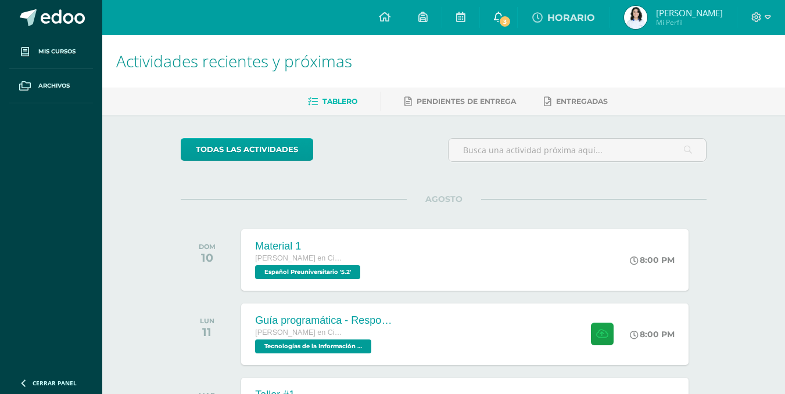
click at [511, 17] on span "3" at bounding box center [504, 21] width 13 height 13
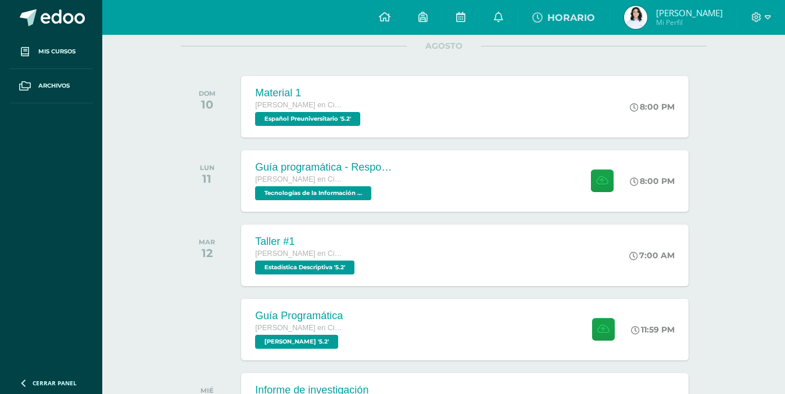
scroll to position [498, 0]
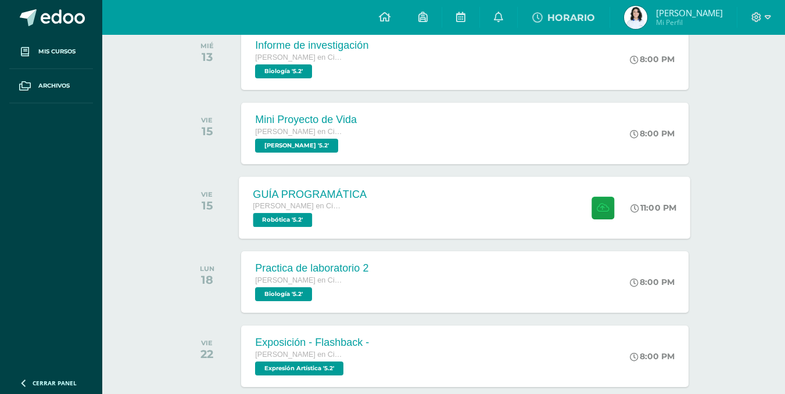
click at [374, 206] on div "GUÍA PROGRAMÁTICA [PERSON_NAME] en Ciencias y Letras Robótica '5.2'" at bounding box center [310, 208] width 142 height 62
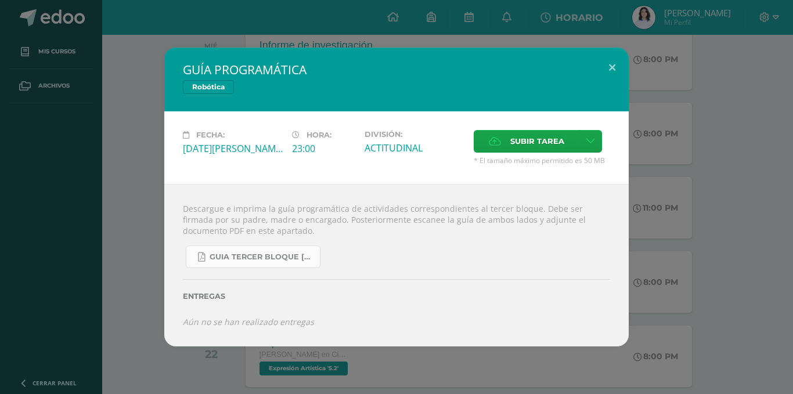
click at [274, 256] on span "GUIA TERCER BLOQUE [PERSON_NAME].pdf" at bounding box center [262, 257] width 105 height 9
click at [612, 70] on button at bounding box center [612, 67] width 33 height 39
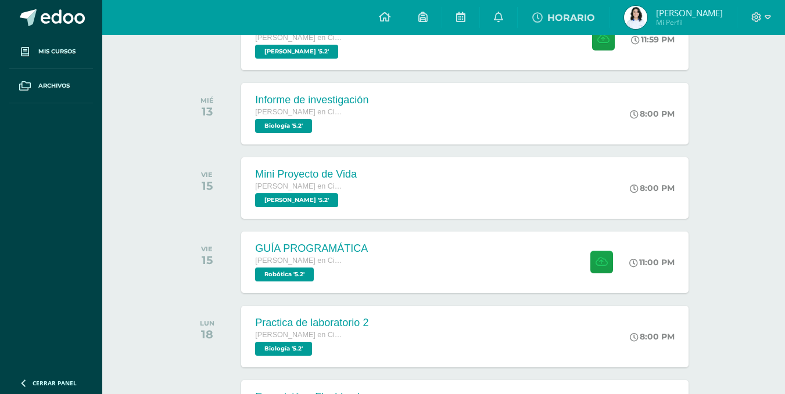
scroll to position [439, 0]
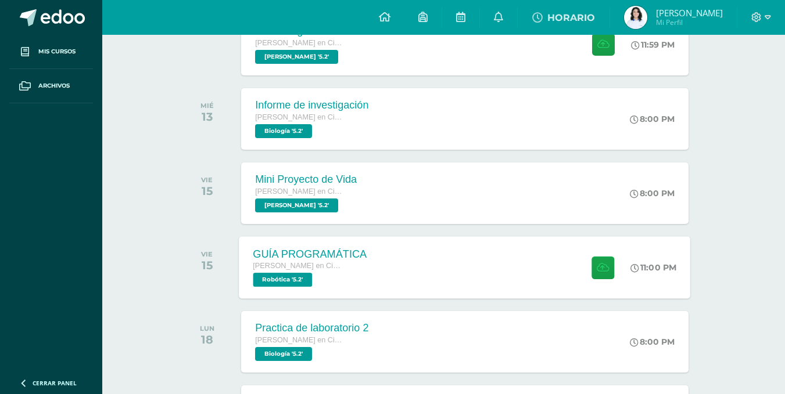
click at [528, 272] on div "GUÍA PROGRAMÁTICA [PERSON_NAME] en Ciencias y Letras Robótica '5.2' 11:00 PM GU…" at bounding box center [464, 267] width 451 height 62
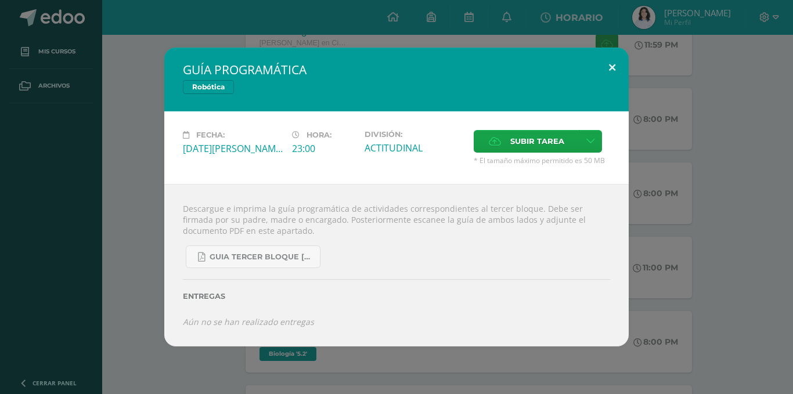
click at [610, 68] on button at bounding box center [612, 67] width 33 height 39
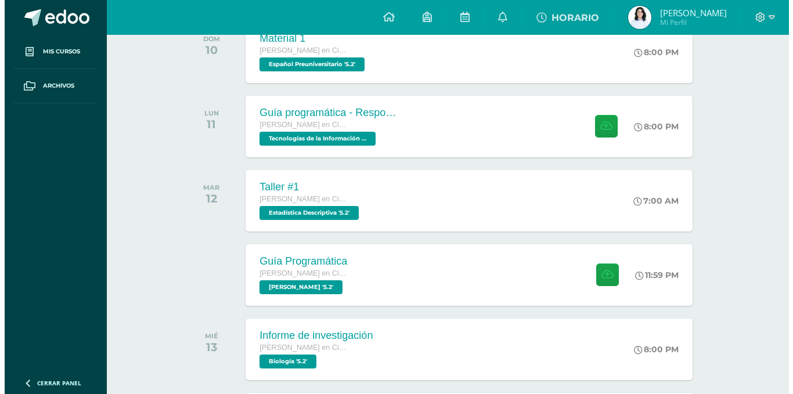
scroll to position [205, 0]
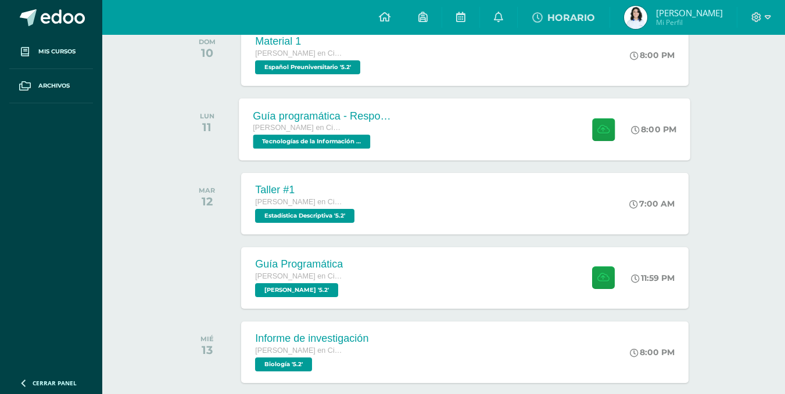
click at [392, 133] on div "[PERSON_NAME] en Ciencias y Letras" at bounding box center [323, 128] width 141 height 13
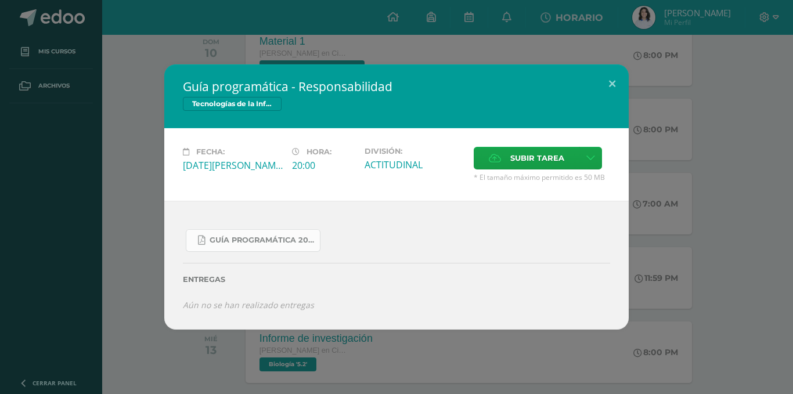
click at [253, 243] on span "Guía Programática 2025 bloque III 5to. Bachillerato.pdf" at bounding box center [262, 240] width 105 height 9
click at [609, 81] on button at bounding box center [612, 83] width 33 height 39
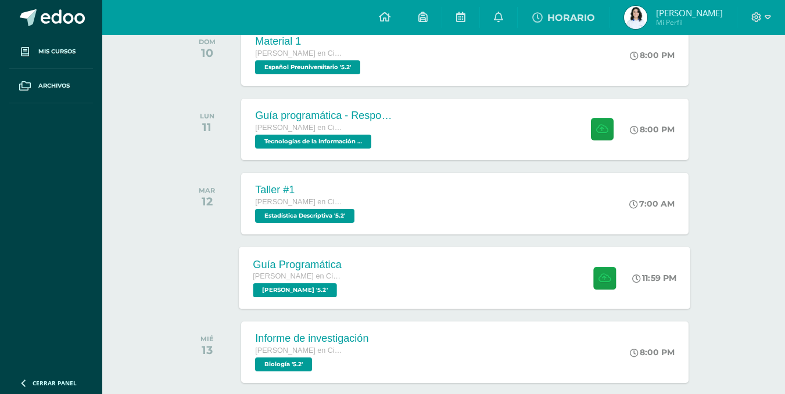
click at [350, 259] on div "Guía Programática [PERSON_NAME] en Ciencias y Letras [PERSON_NAME] '5.2'" at bounding box center [297, 278] width 117 height 62
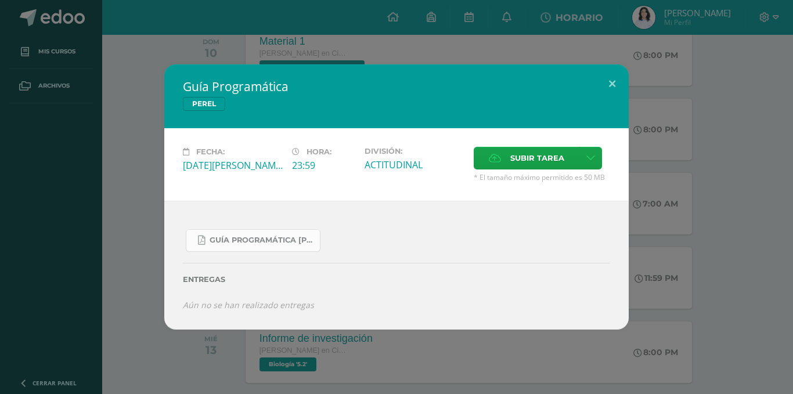
click at [260, 239] on span "Guía Programática [PERSON_NAME] 5to [PERSON_NAME] - Bloque 3 - Profe. [PERSON_N…" at bounding box center [262, 240] width 105 height 9
